Goal: Find specific page/section: Find specific page/section

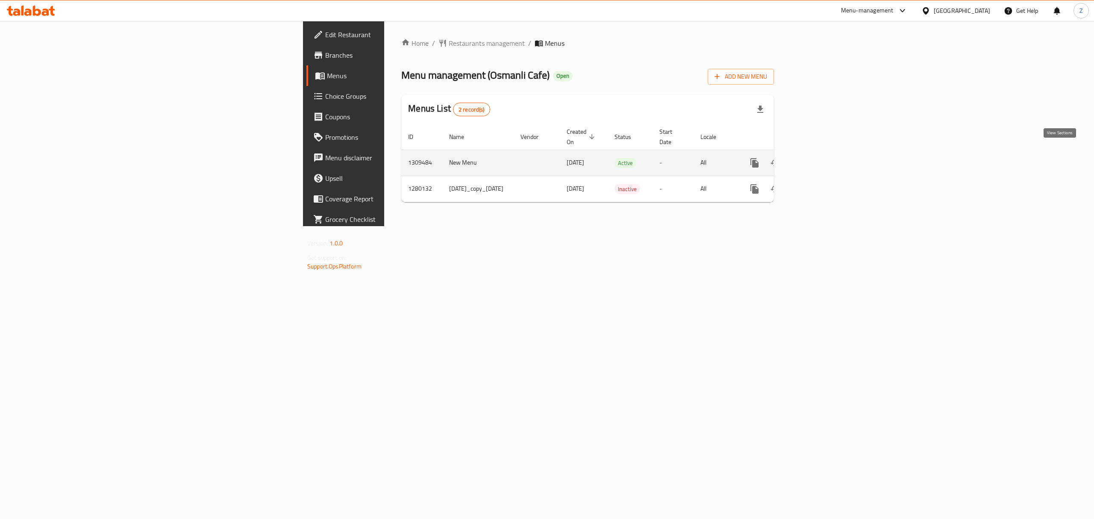
click at [826, 153] on link "enhanced table" at bounding box center [816, 163] width 21 height 21
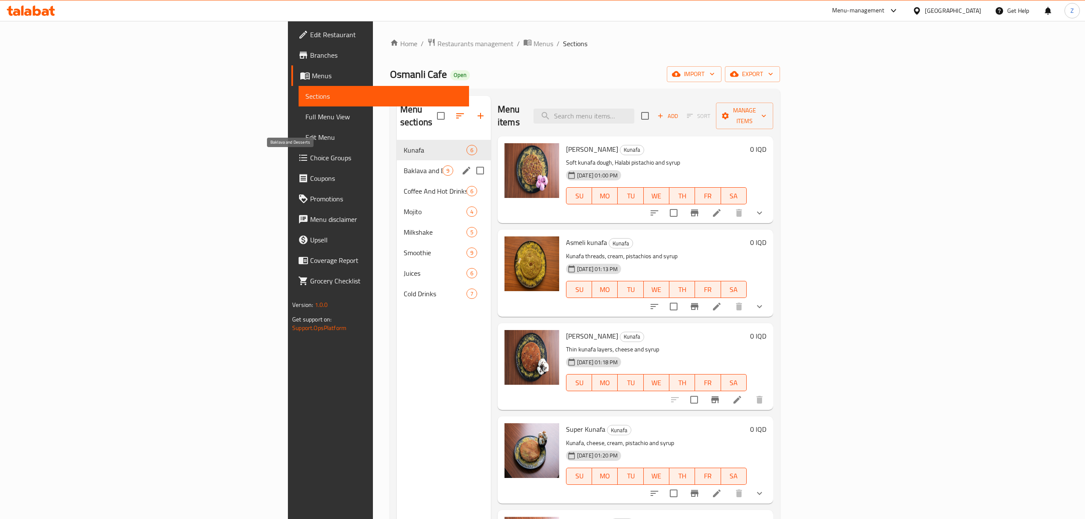
click at [404, 165] on span "Baklava and Desserts" at bounding box center [423, 170] width 39 height 10
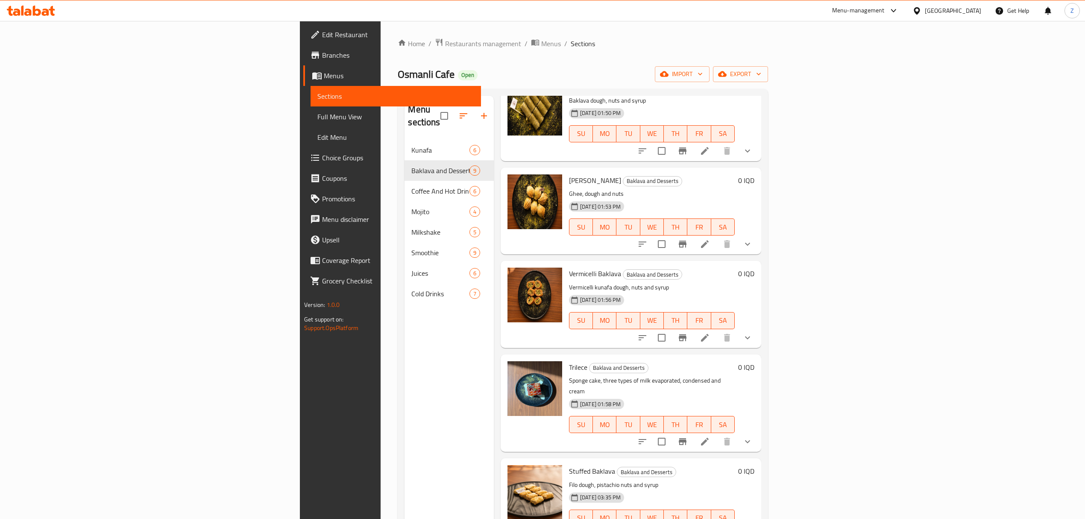
scroll to position [120, 0]
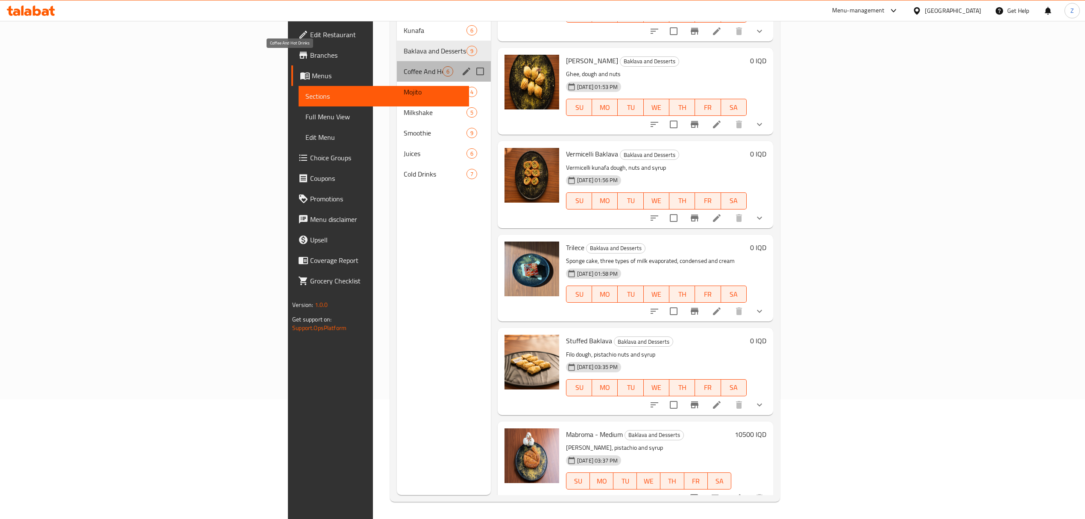
click at [404, 66] on span "Coffee And Hot Drinks" at bounding box center [423, 71] width 39 height 10
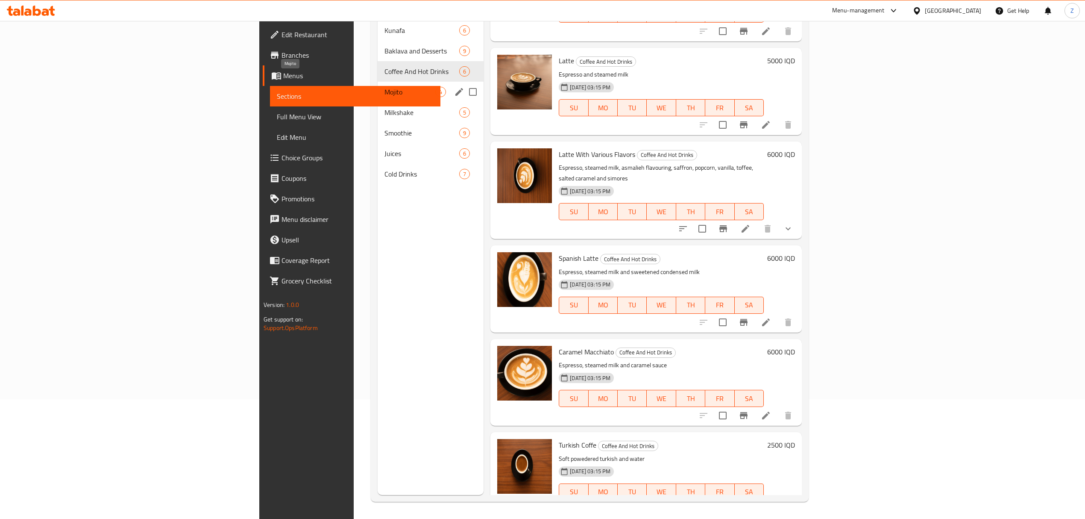
click at [385, 87] on span "Mojito" at bounding box center [410, 92] width 51 height 10
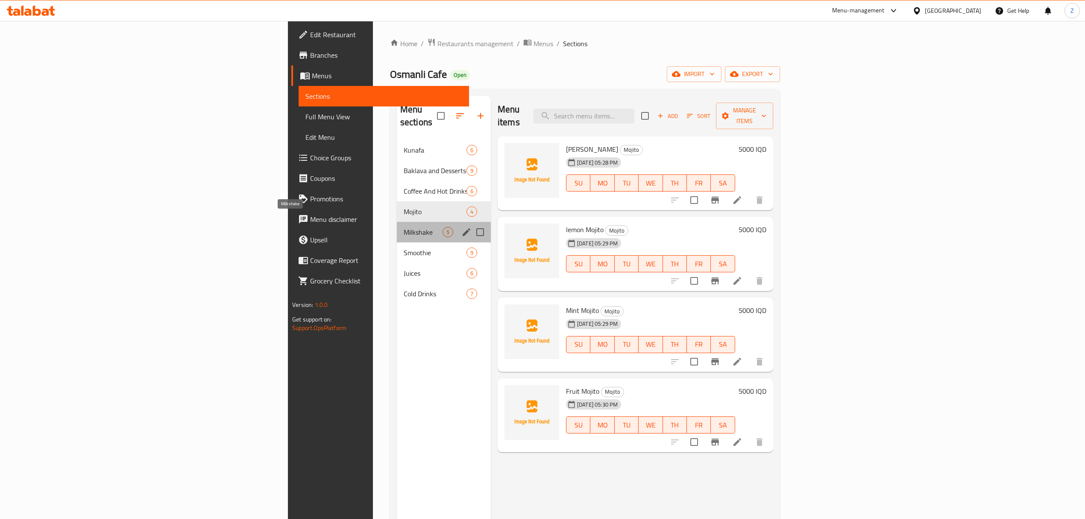
click at [404, 227] on span "Milkshake" at bounding box center [423, 232] width 39 height 10
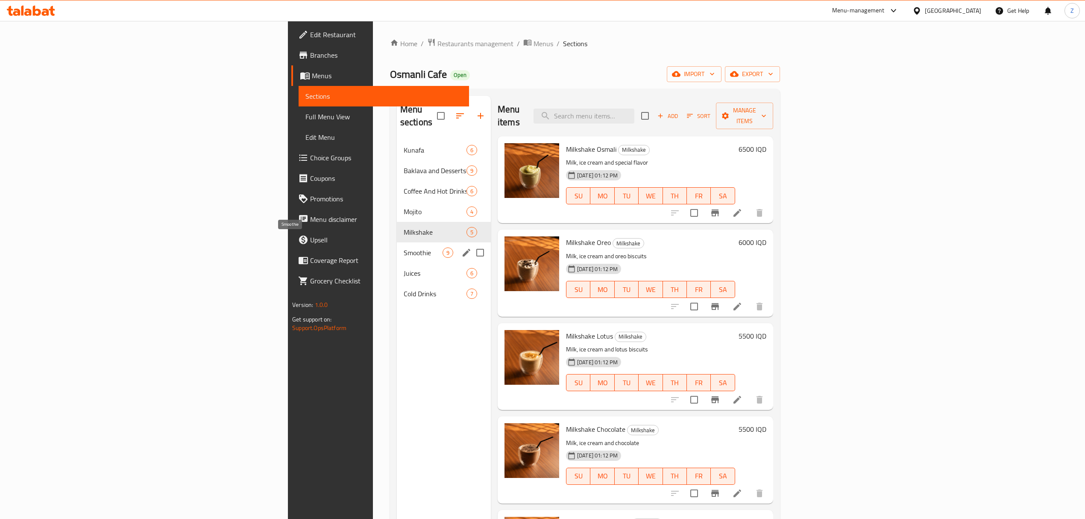
click at [404, 247] on span "Smoothie" at bounding box center [423, 252] width 39 height 10
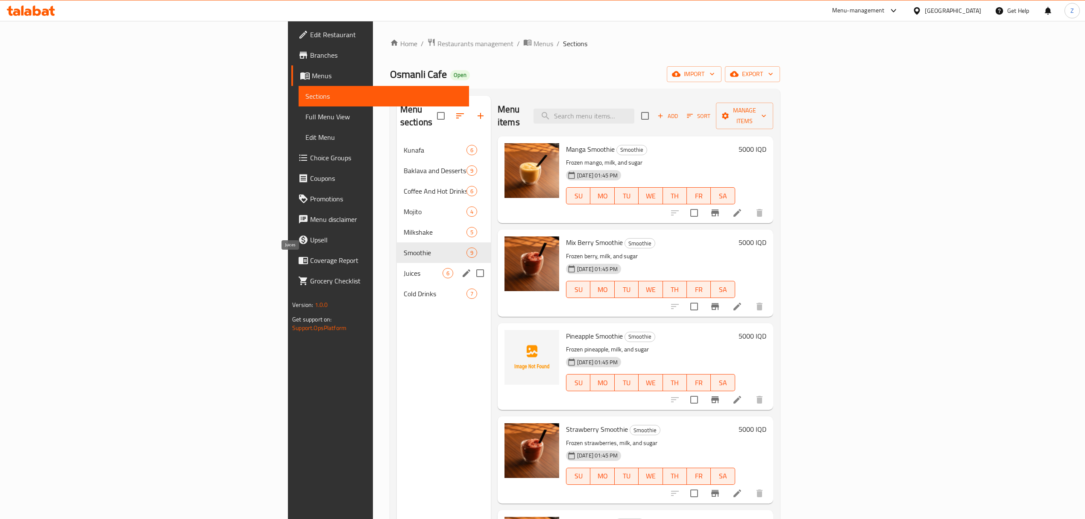
click at [404, 268] on span "Juices" at bounding box center [423, 273] width 39 height 10
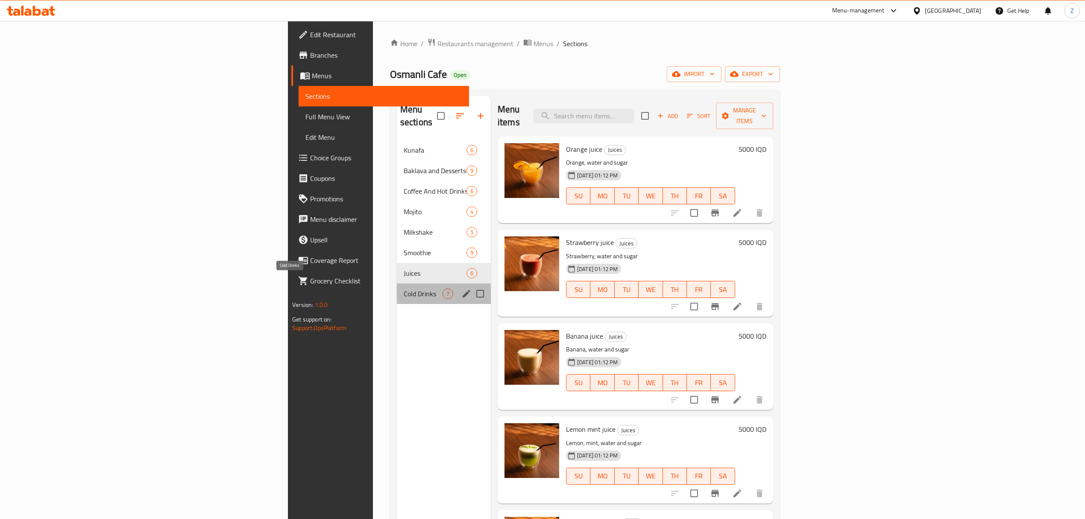
click at [404, 288] on span "Cold Drinks" at bounding box center [423, 293] width 39 height 10
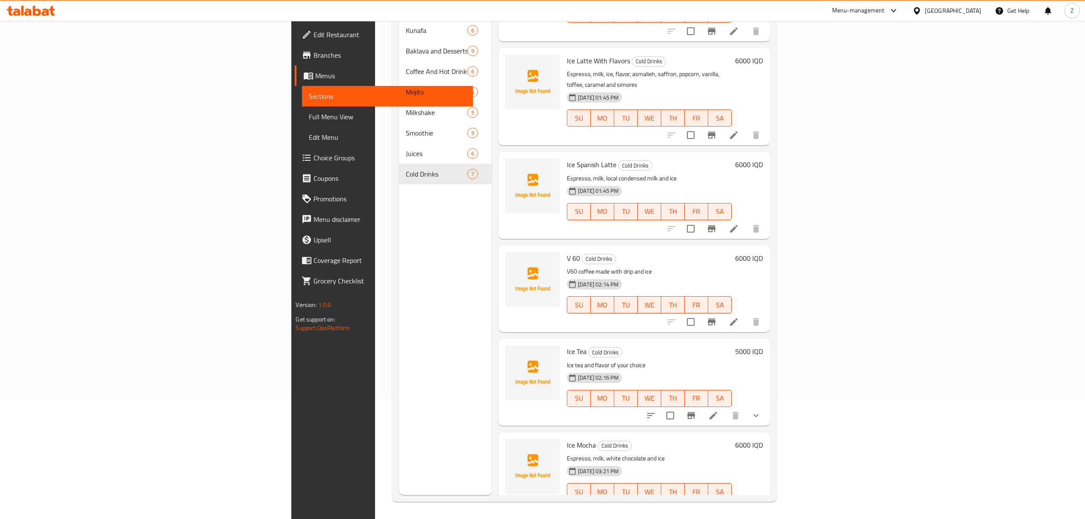
scroll to position [42, 0]
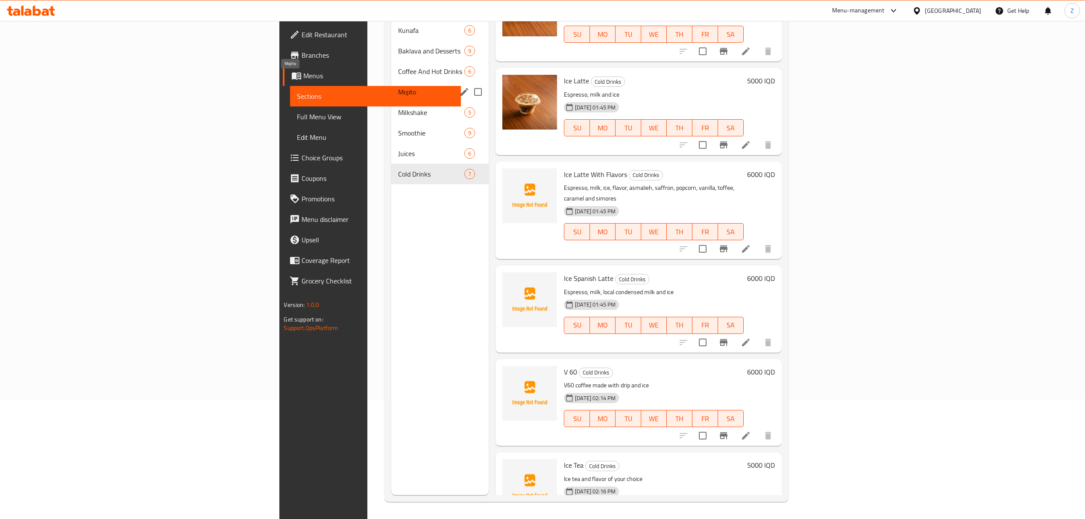
click at [398, 87] on span "Mojito" at bounding box center [419, 92] width 42 height 10
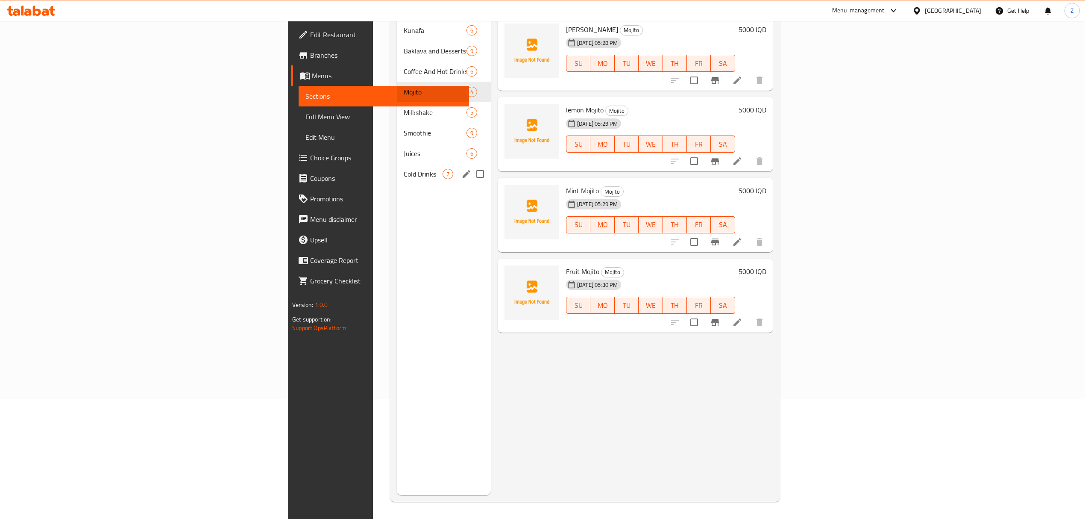
click at [404, 169] on span "Cold Drinks" at bounding box center [423, 174] width 39 height 10
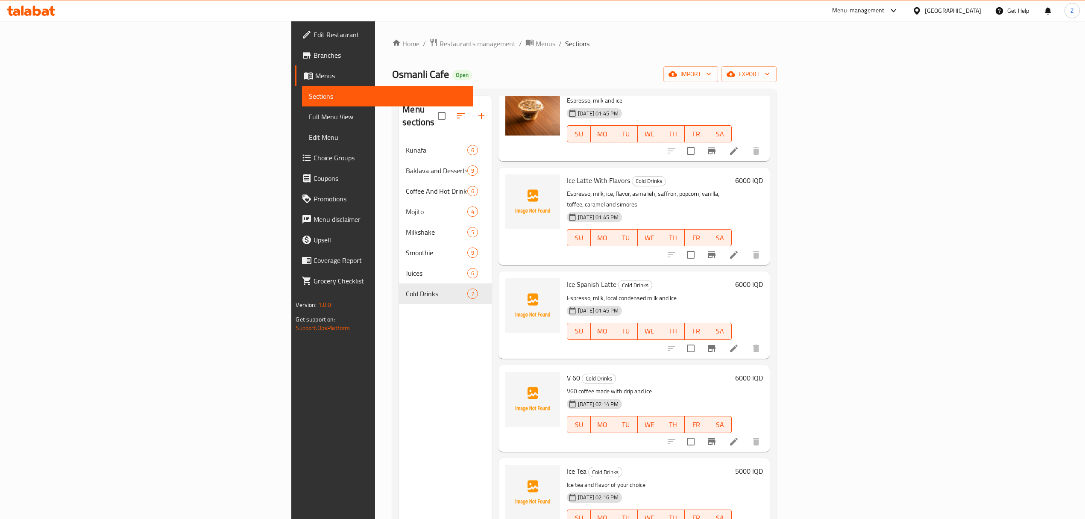
scroll to position [120, 0]
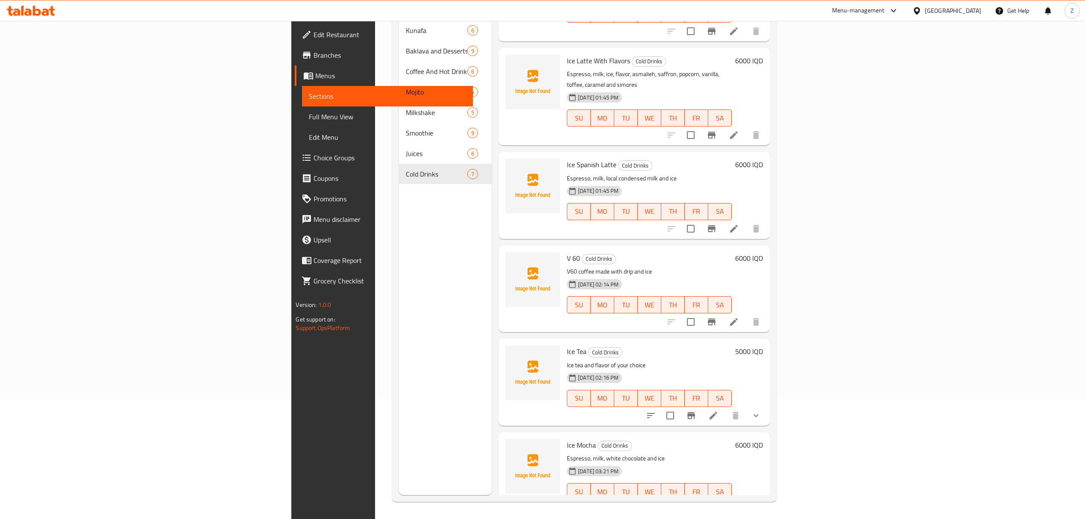
click at [759, 414] on icon "show more" at bounding box center [756, 415] width 5 height 3
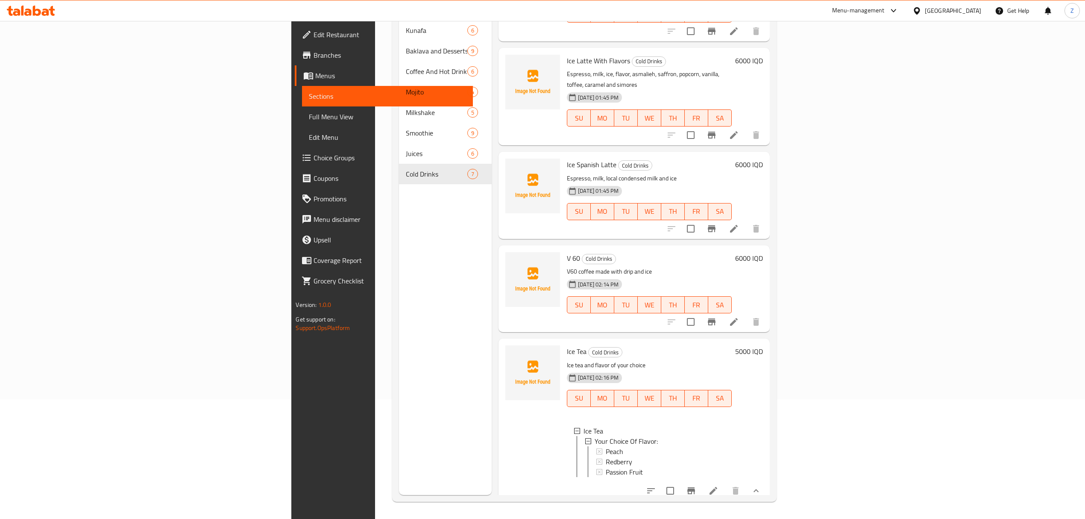
click at [567, 345] on span "Ice Tea" at bounding box center [577, 351] width 20 height 13
copy h6 "Ice Tea"
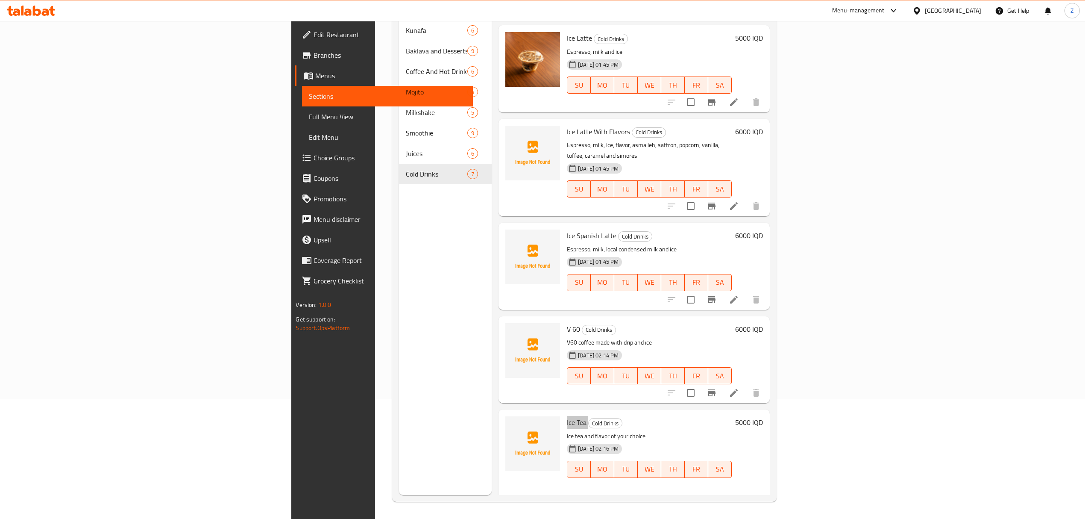
scroll to position [84, 0]
click at [567, 126] on span "Ice Latte With Flavors" at bounding box center [598, 132] width 63 height 13
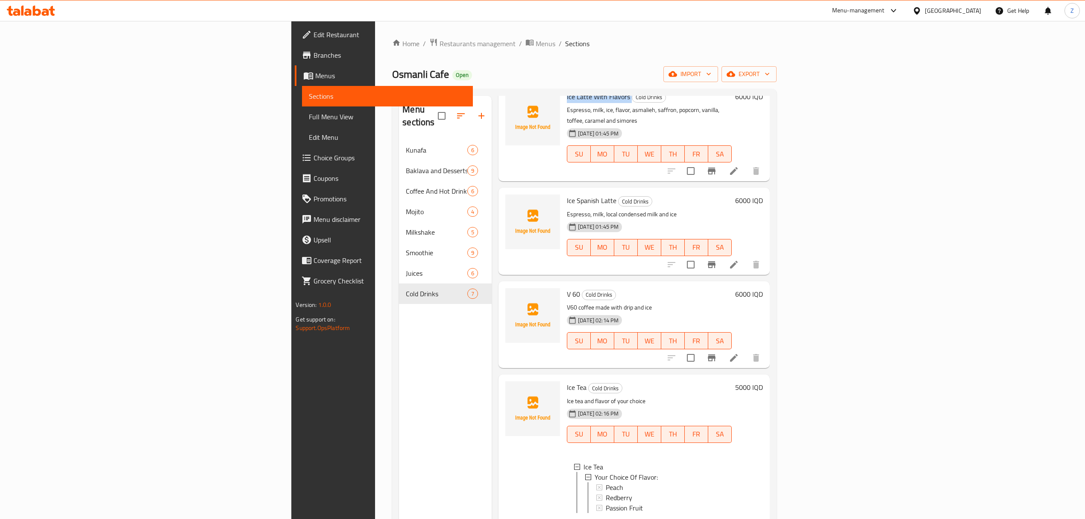
scroll to position [120, 0]
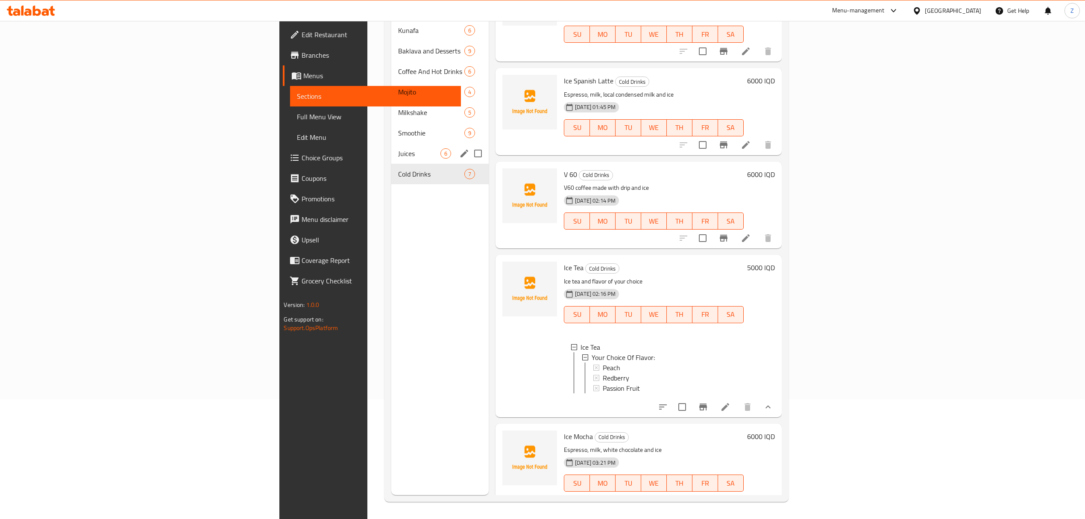
click at [398, 148] on span "Juices" at bounding box center [419, 153] width 42 height 10
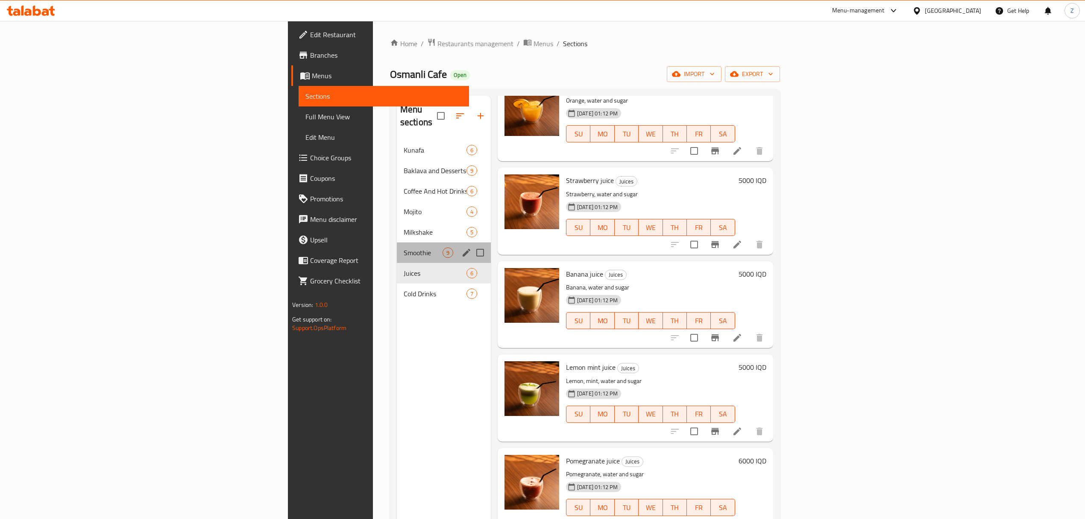
click at [397, 242] on div "Smoothie 9" at bounding box center [444, 252] width 94 height 21
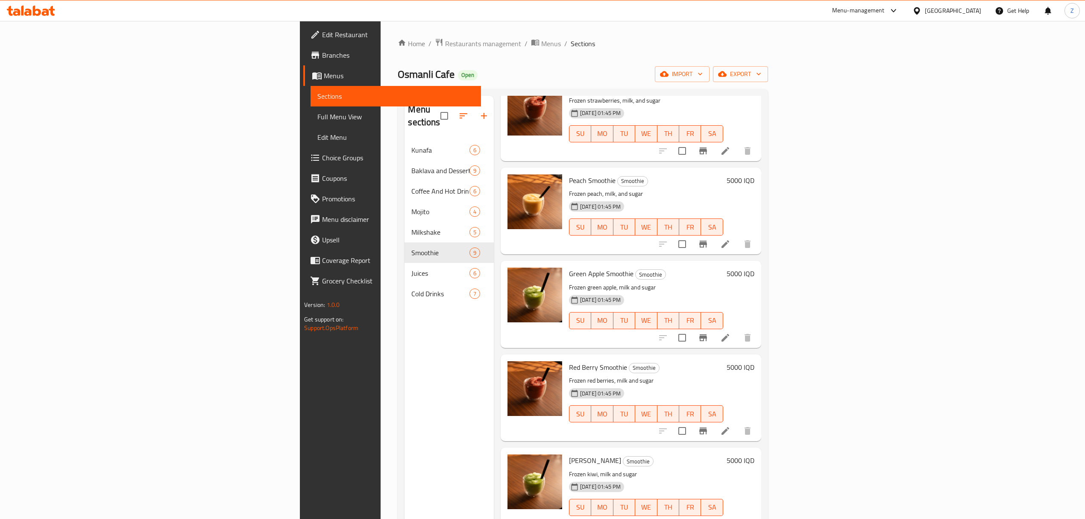
scroll to position [120, 0]
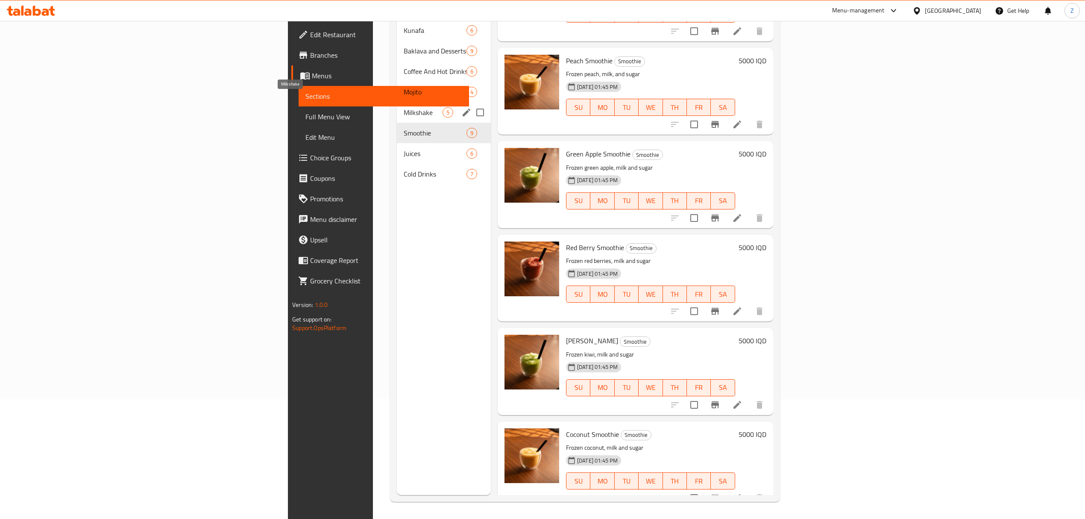
click at [404, 107] on span "Milkshake" at bounding box center [423, 112] width 39 height 10
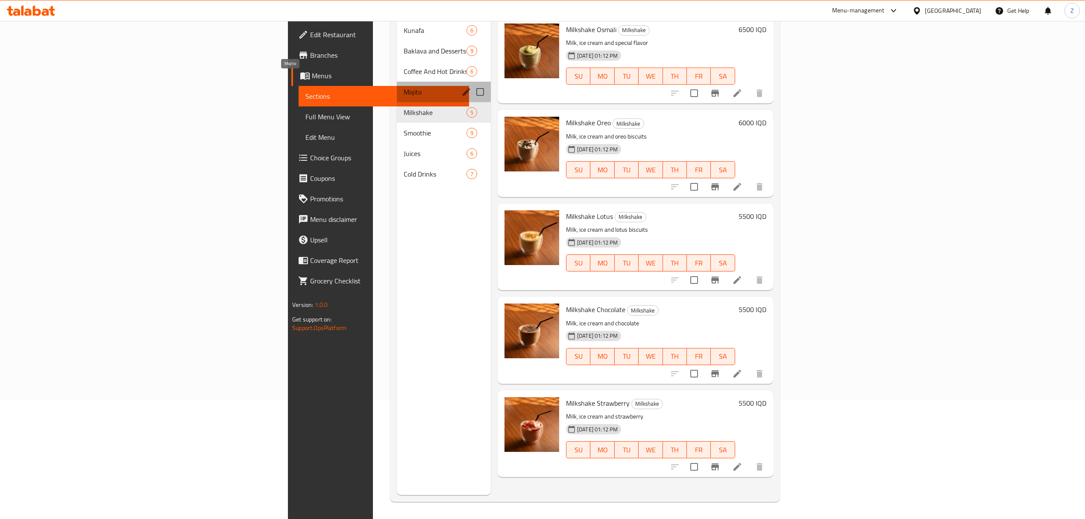
click at [404, 87] on span "Mojito" at bounding box center [423, 92] width 39 height 10
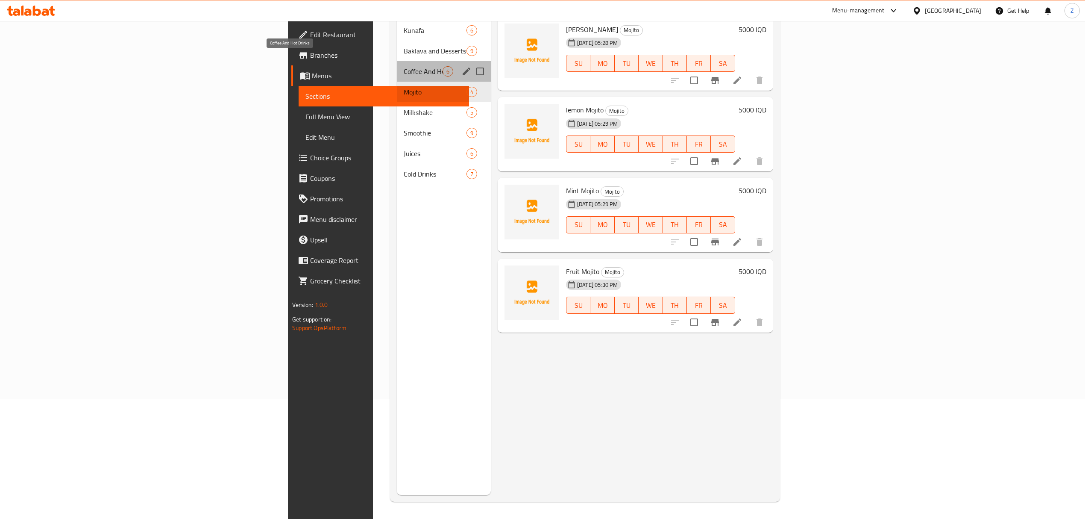
click at [404, 66] on span "Coffee And Hot Drinks" at bounding box center [423, 71] width 39 height 10
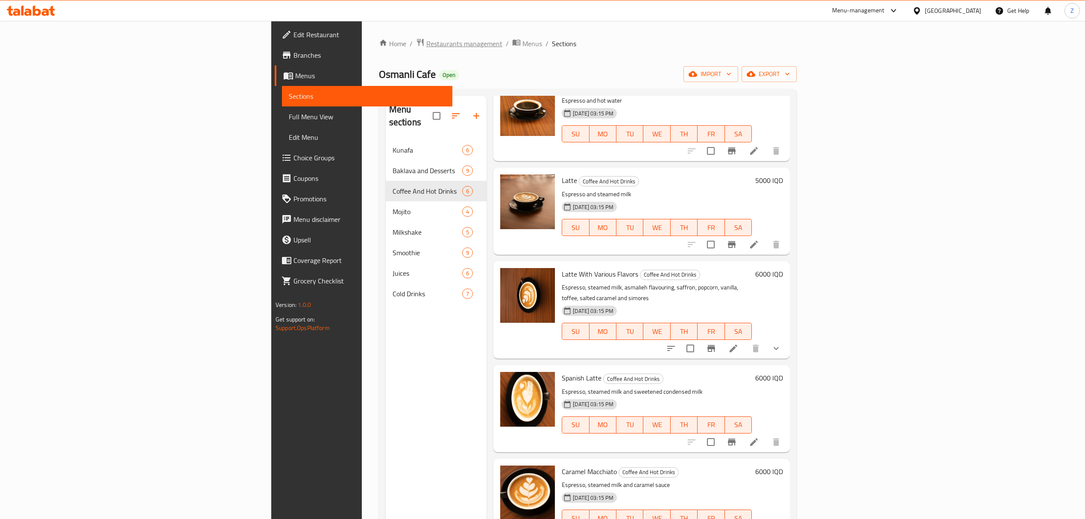
click at [426, 43] on span "Restaurants management" at bounding box center [464, 43] width 76 height 10
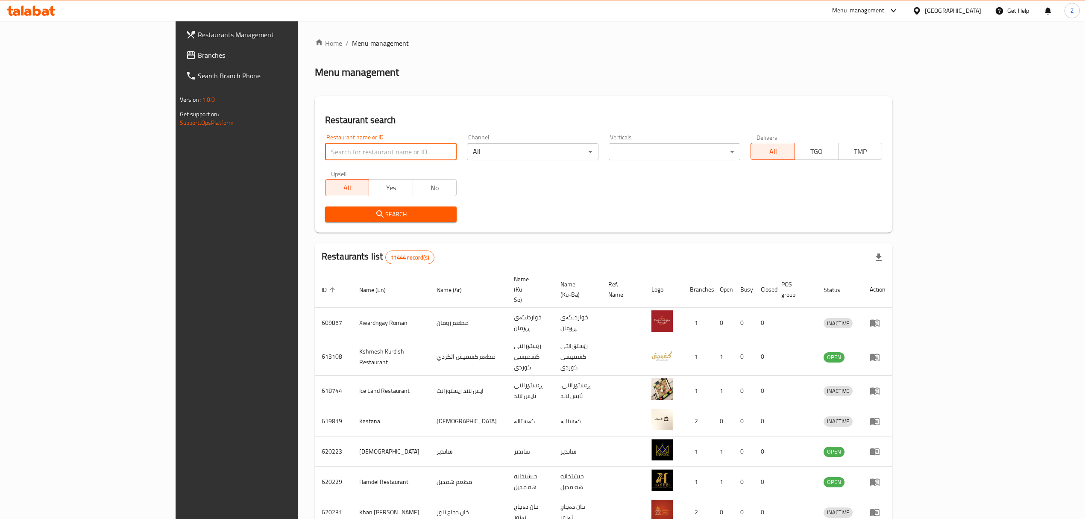
click at [325, 146] on input "search" at bounding box center [391, 151] width 132 height 17
type input "s"
type input ";"
click at [325, 146] on input "search" at bounding box center [391, 151] width 132 height 17
type input "كباب سليم"
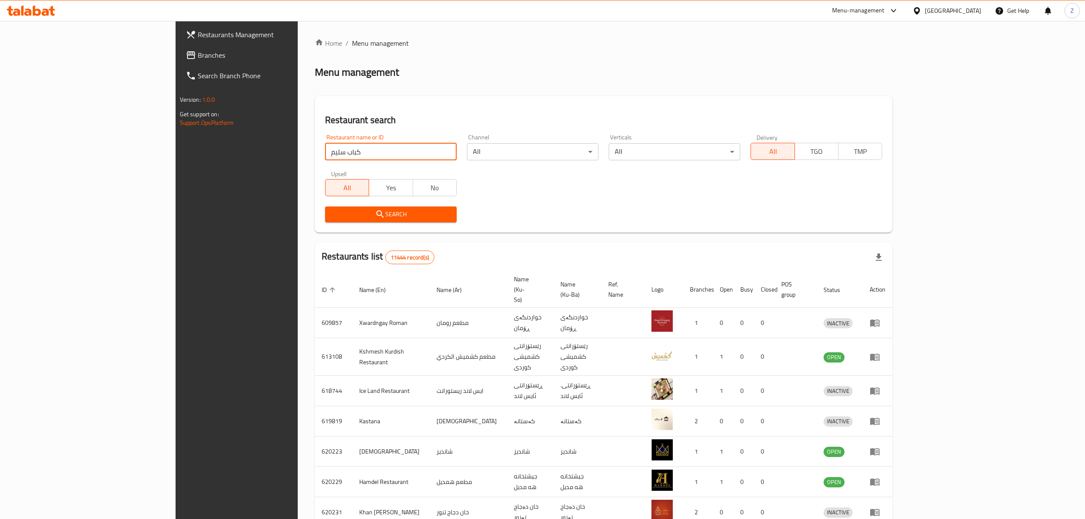
click button "Search" at bounding box center [391, 214] width 132 height 16
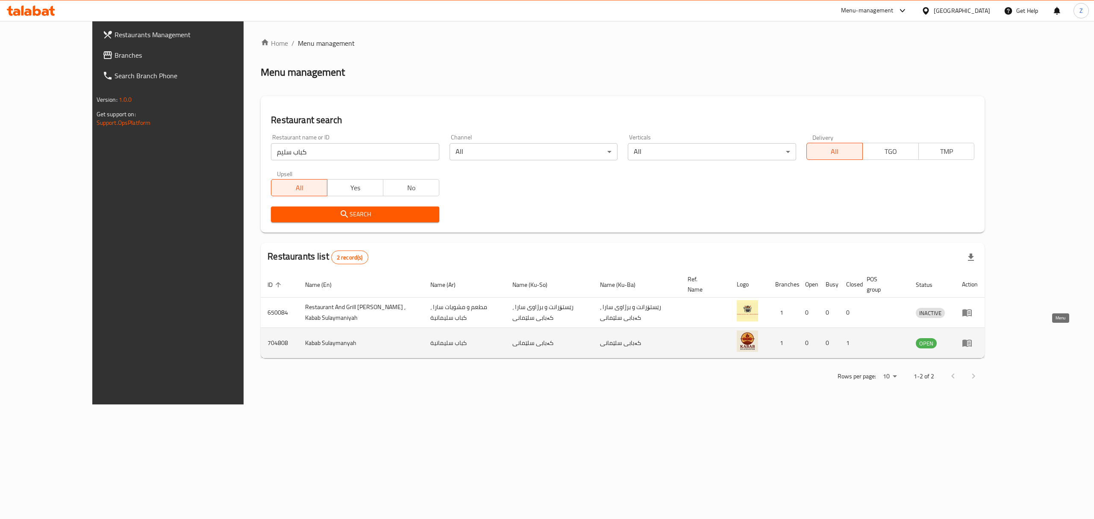
click at [972, 340] on icon "enhanced table" at bounding box center [966, 343] width 9 height 7
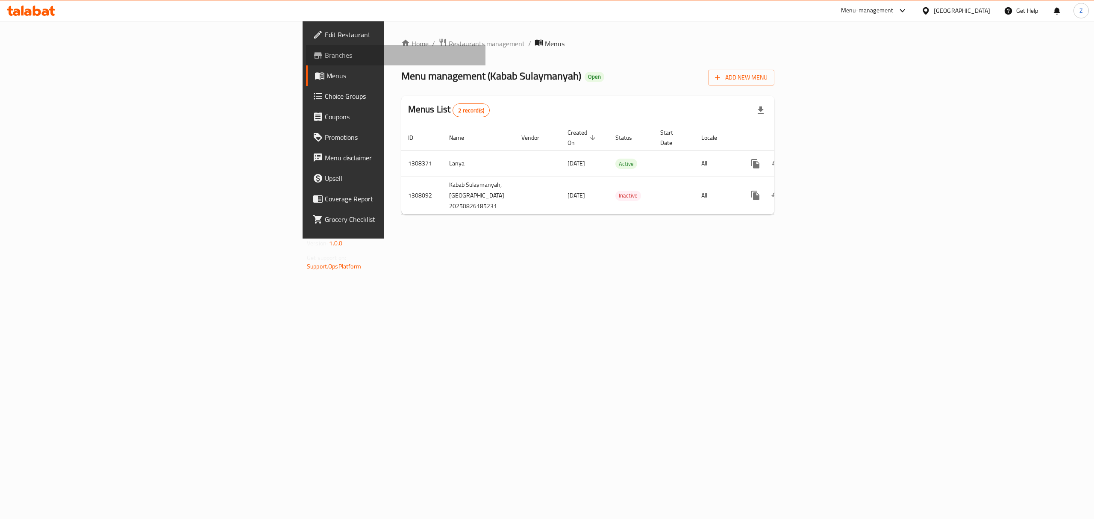
click at [306, 48] on link "Branches" at bounding box center [395, 55] width 179 height 21
